Goal: Navigation & Orientation: Find specific page/section

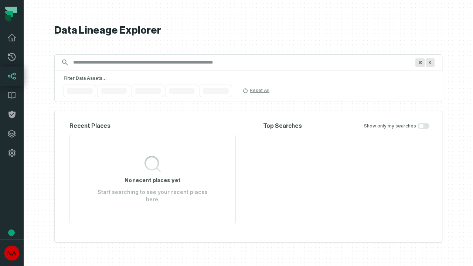
click at [12, 134] on icon at bounding box center [11, 133] width 7 height 7
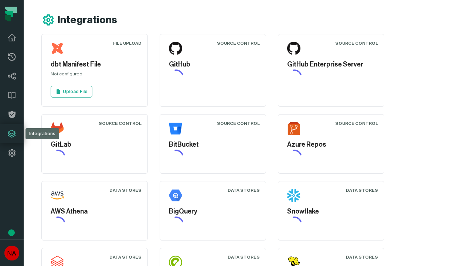
click at [12, 153] on icon at bounding box center [11, 153] width 9 height 9
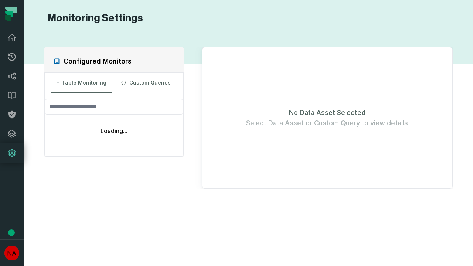
click at [12, 57] on icon at bounding box center [12, 57] width 8 height 8
